Goal: Task Accomplishment & Management: Complete application form

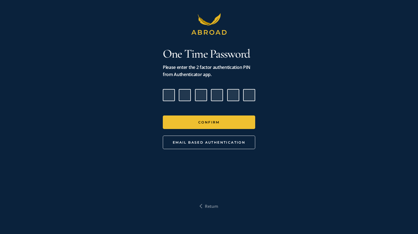
click at [172, 96] on input "Please enter verification code. Digit 1" at bounding box center [169, 95] width 12 height 12
type input "0"
type input "2"
type input "5"
type input "4"
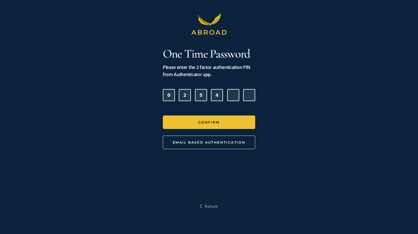
type input "1"
type input "6"
click at [163, 115] on button "Confirm" at bounding box center [209, 121] width 92 height 13
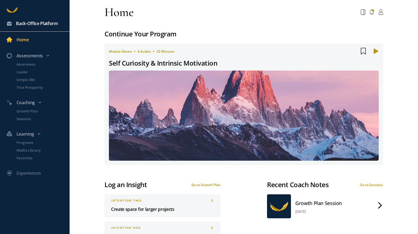
click at [24, 22] on div "Back-Office Platform" at bounding box center [37, 23] width 42 height 7
